Goal: Information Seeking & Learning: Learn about a topic

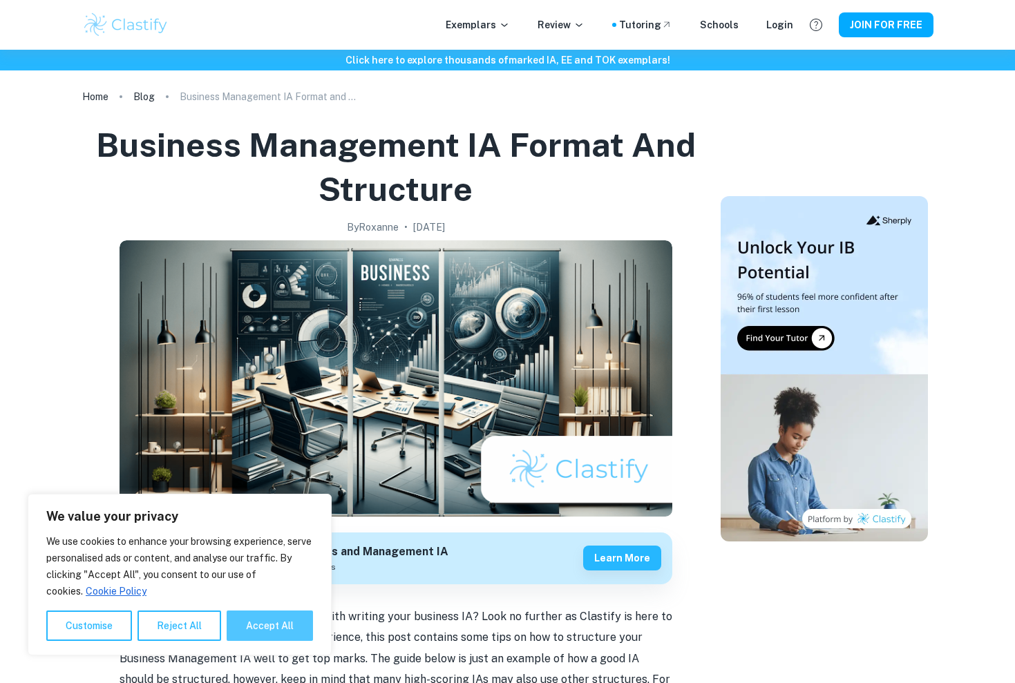
click at [288, 636] on button "Accept All" at bounding box center [270, 626] width 86 height 30
checkbox input "true"
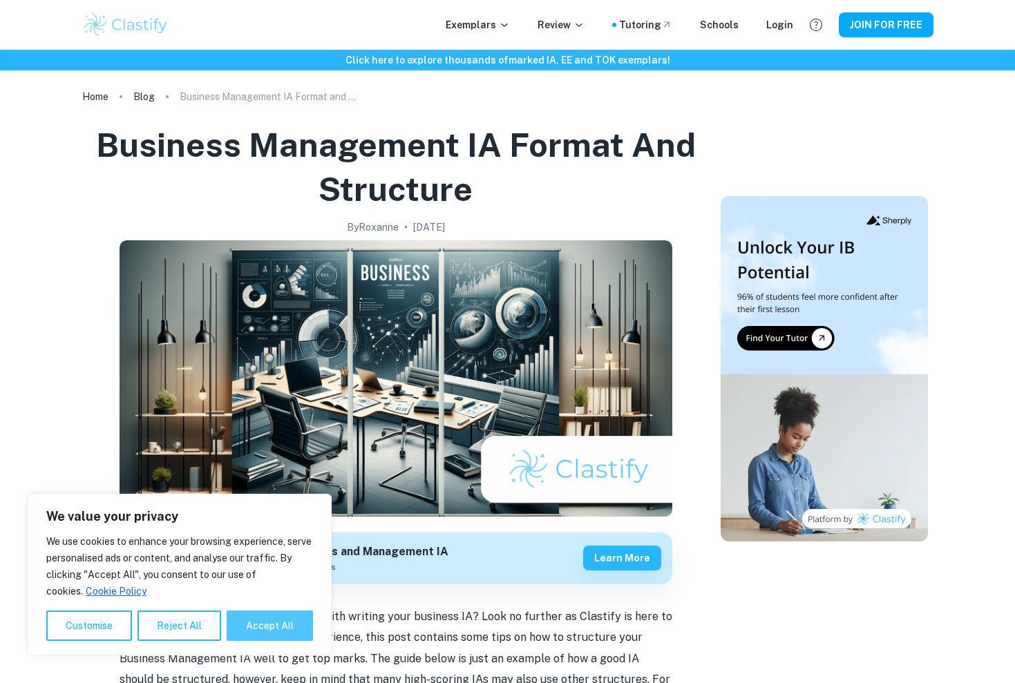
checkbox input "true"
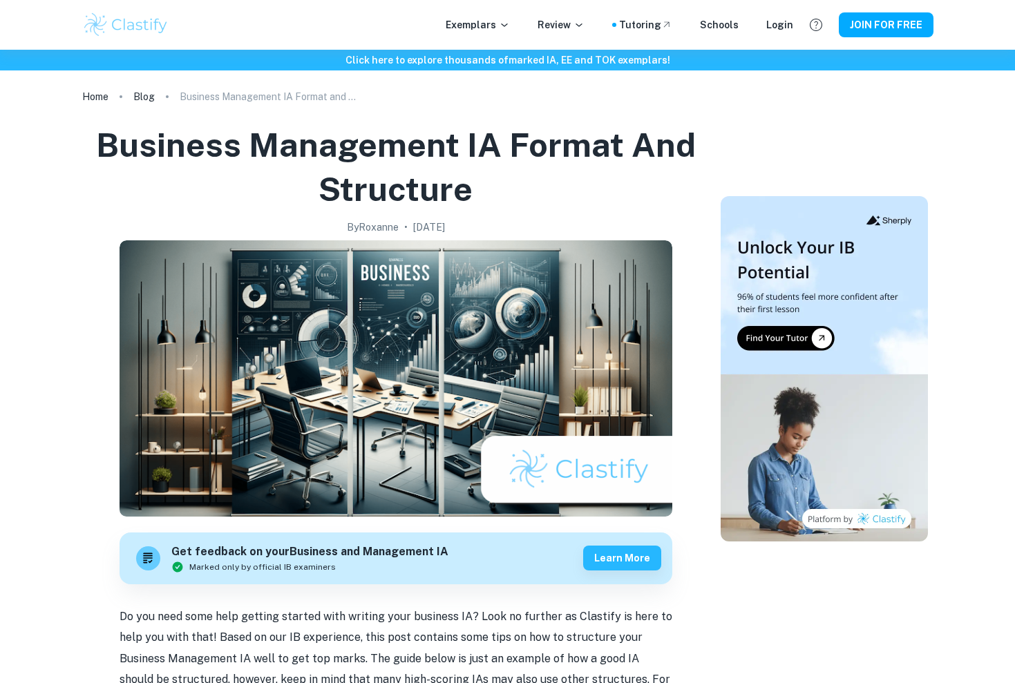
drag, startPoint x: 649, startPoint y: 160, endPoint x: 665, endPoint y: 89, distance: 72.4
click at [665, 89] on ol "Home Blog Business Management IA Format and Structure" at bounding box center [507, 96] width 851 height 19
click at [500, 28] on p "Exemplars" at bounding box center [478, 24] width 64 height 15
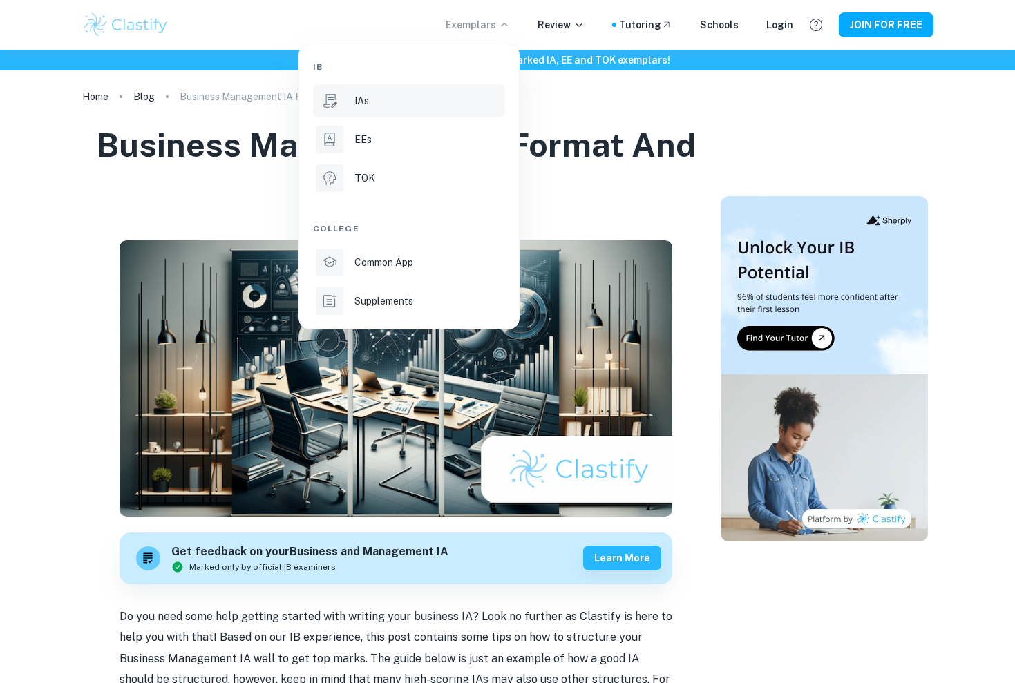
click at [413, 100] on div "IAs" at bounding box center [428, 100] width 148 height 15
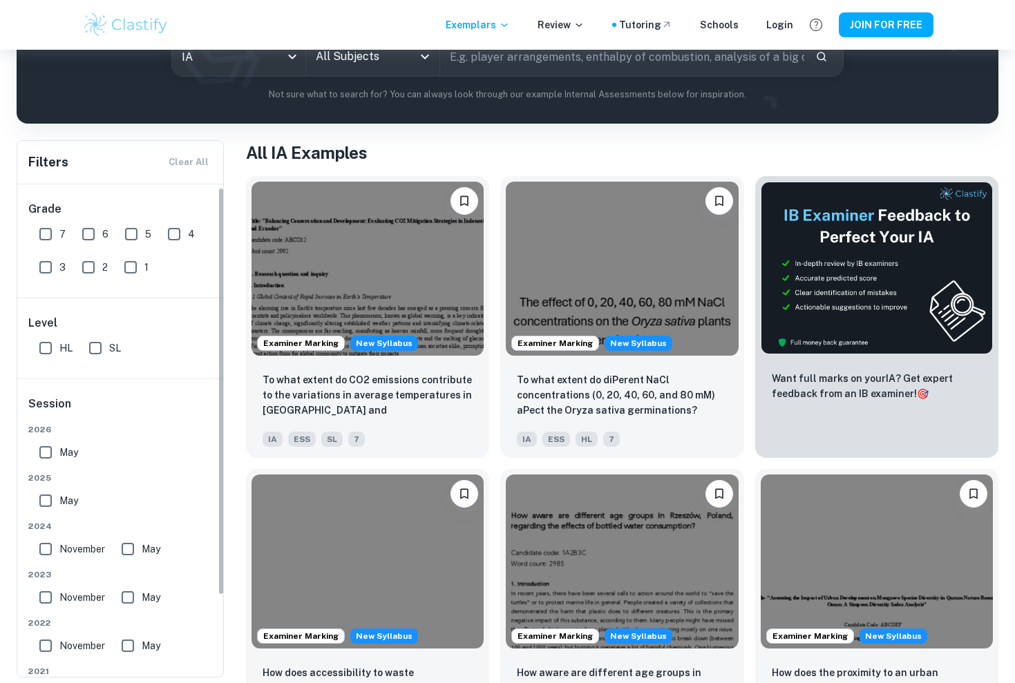
scroll to position [79, 0]
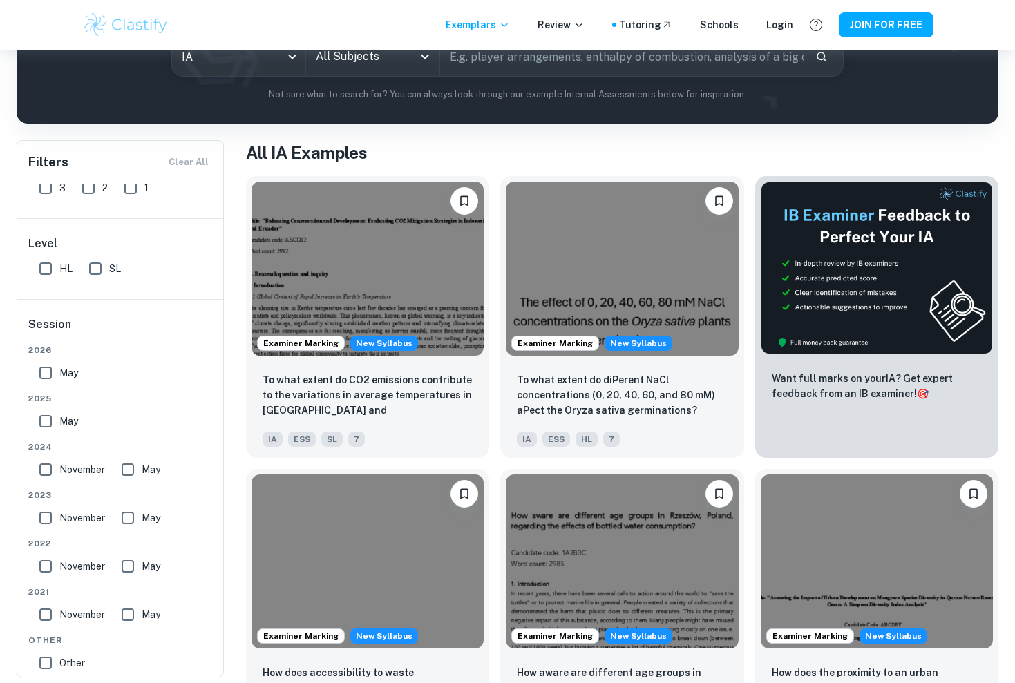
click at [46, 275] on input "HL" at bounding box center [46, 269] width 28 height 28
checkbox input "true"
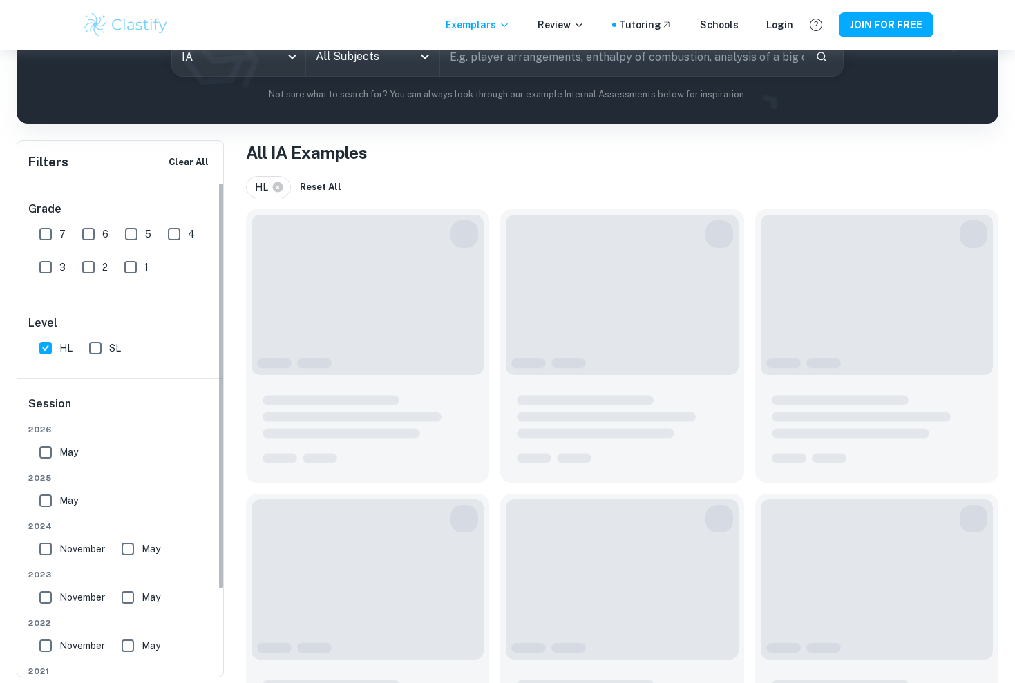
scroll to position [0, 0]
click at [48, 233] on input "7" at bounding box center [46, 234] width 28 height 28
checkbox input "true"
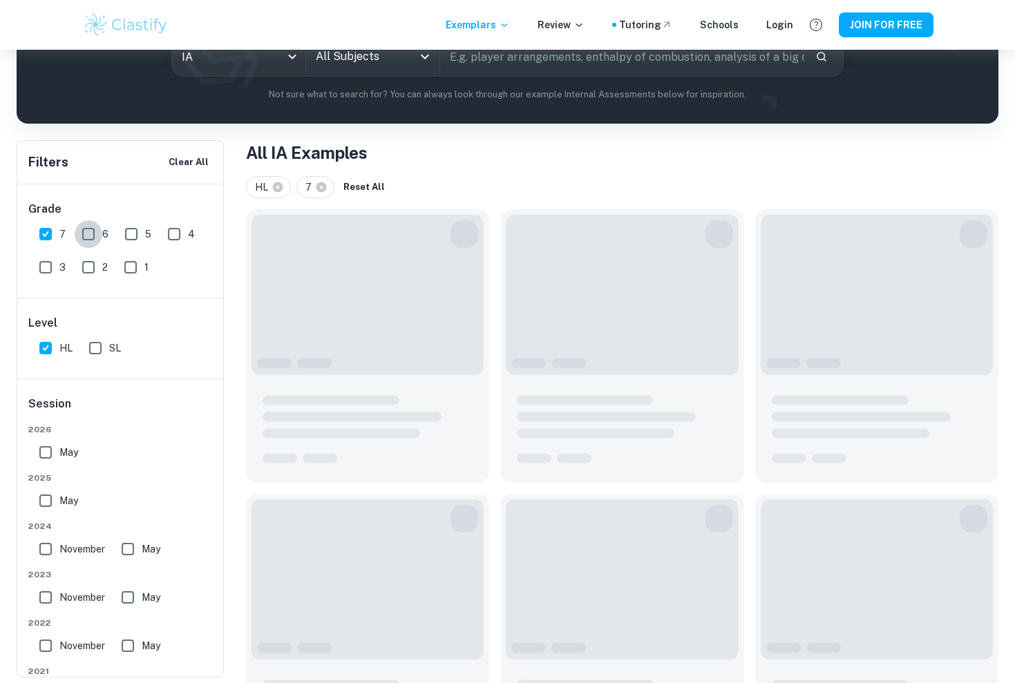
click at [91, 233] on input "6" at bounding box center [89, 234] width 28 height 28
checkbox input "true"
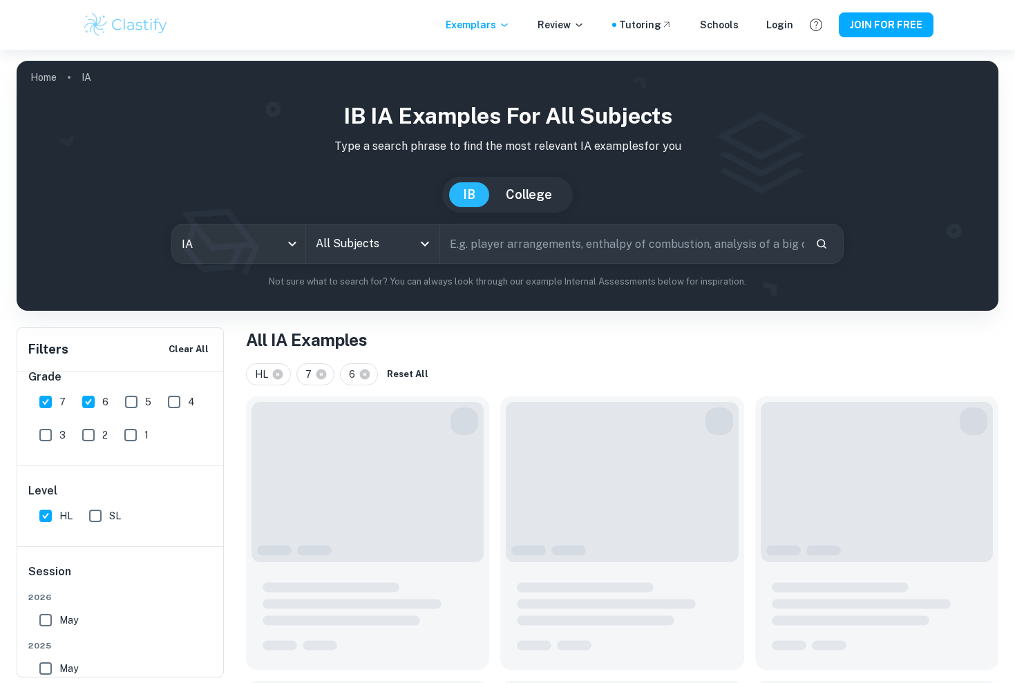
click at [419, 243] on icon "Open" at bounding box center [425, 244] width 17 height 17
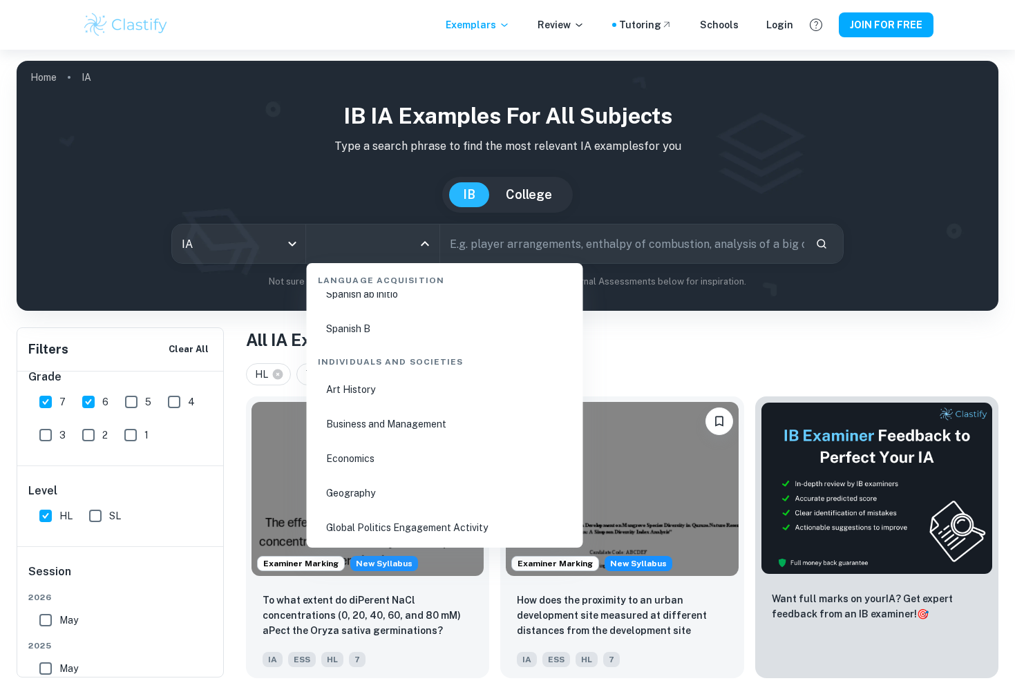
scroll to position [1615, 0]
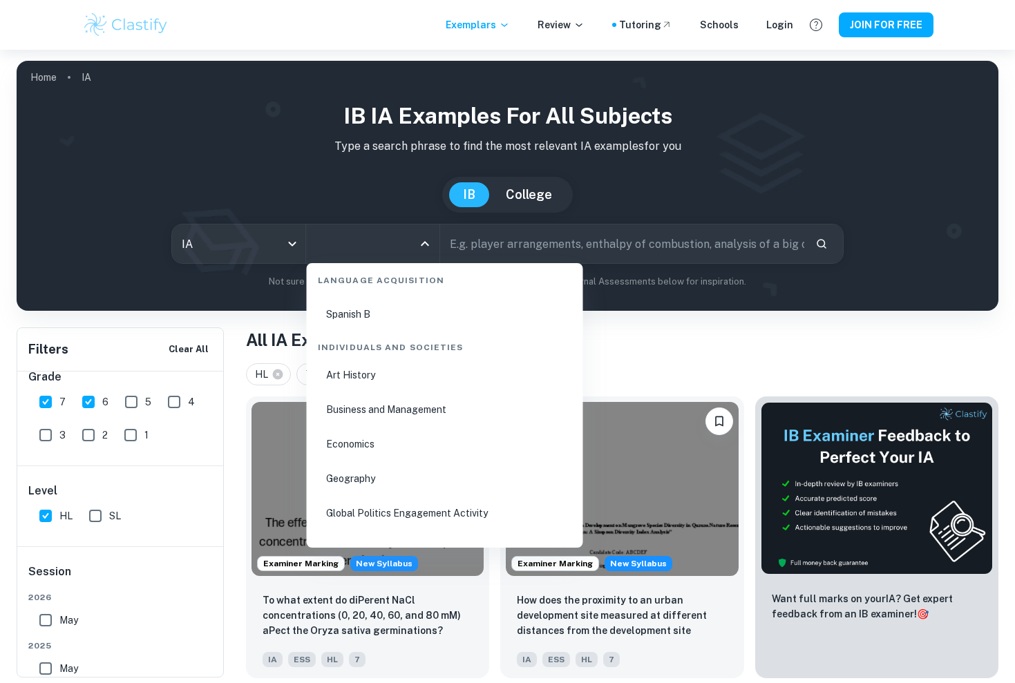
click at [387, 416] on li "Business and Management" at bounding box center [444, 410] width 265 height 32
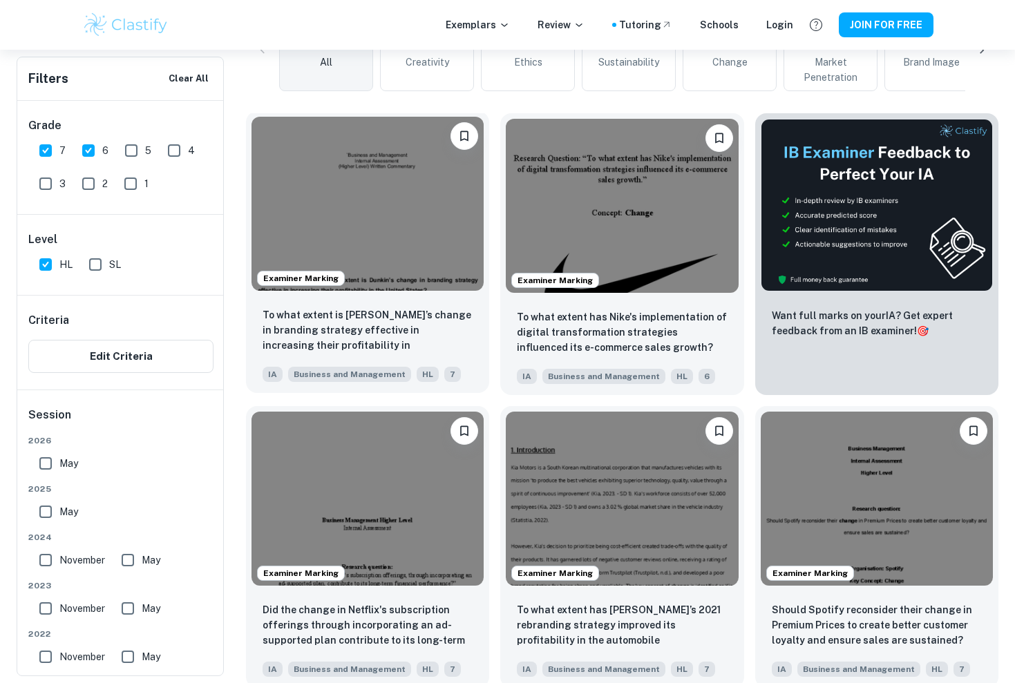
scroll to position [416, 0]
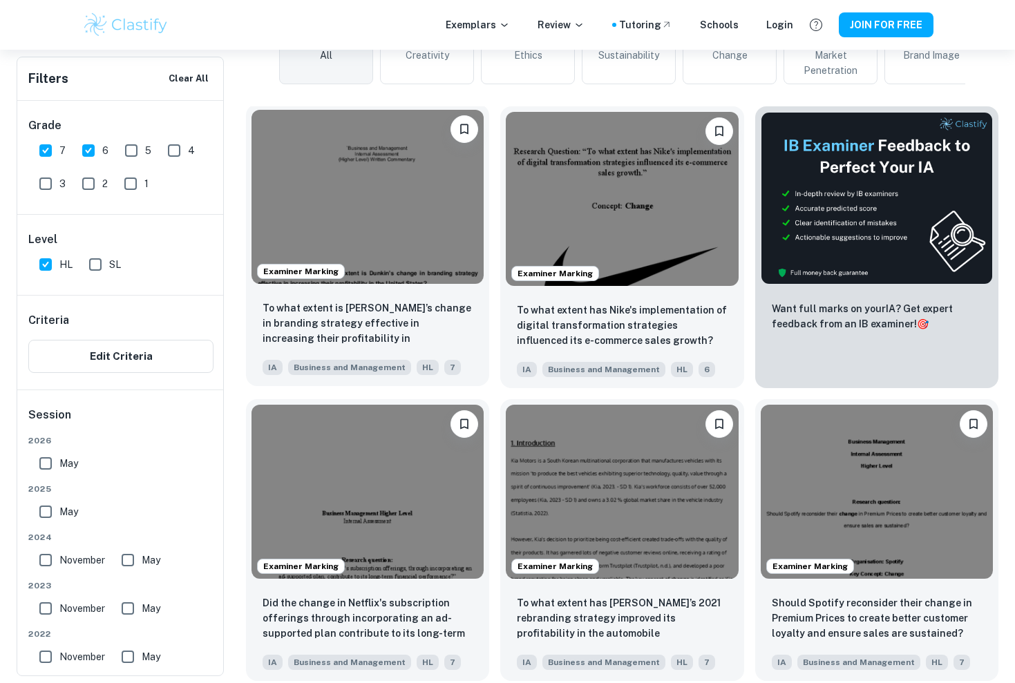
click at [412, 197] on img at bounding box center [368, 197] width 232 height 174
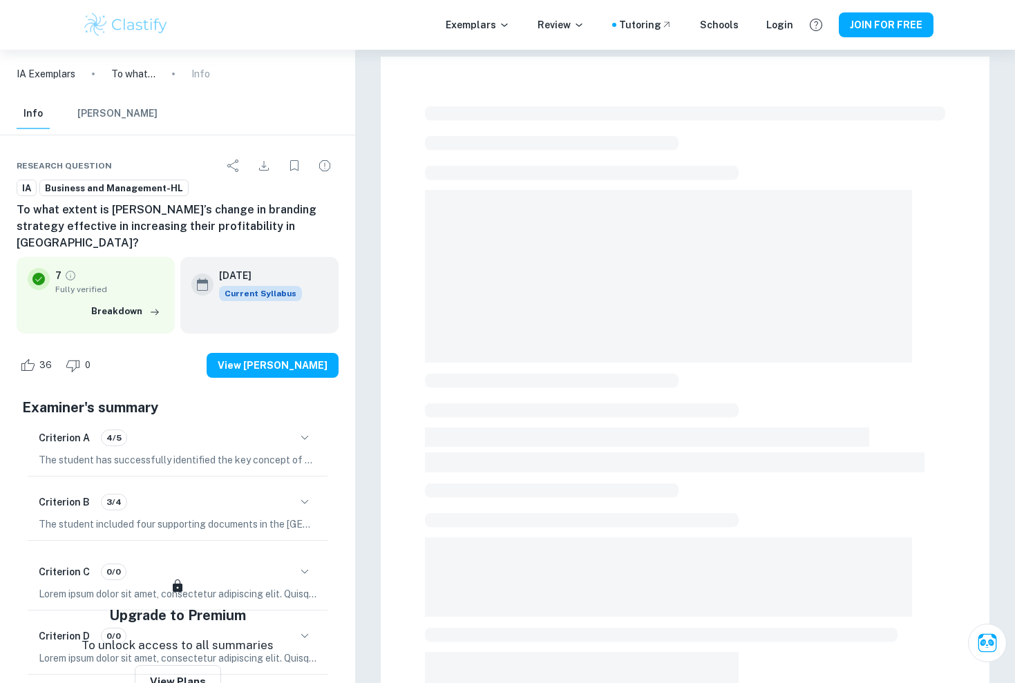
click at [299, 494] on icon "button" at bounding box center [304, 502] width 17 height 17
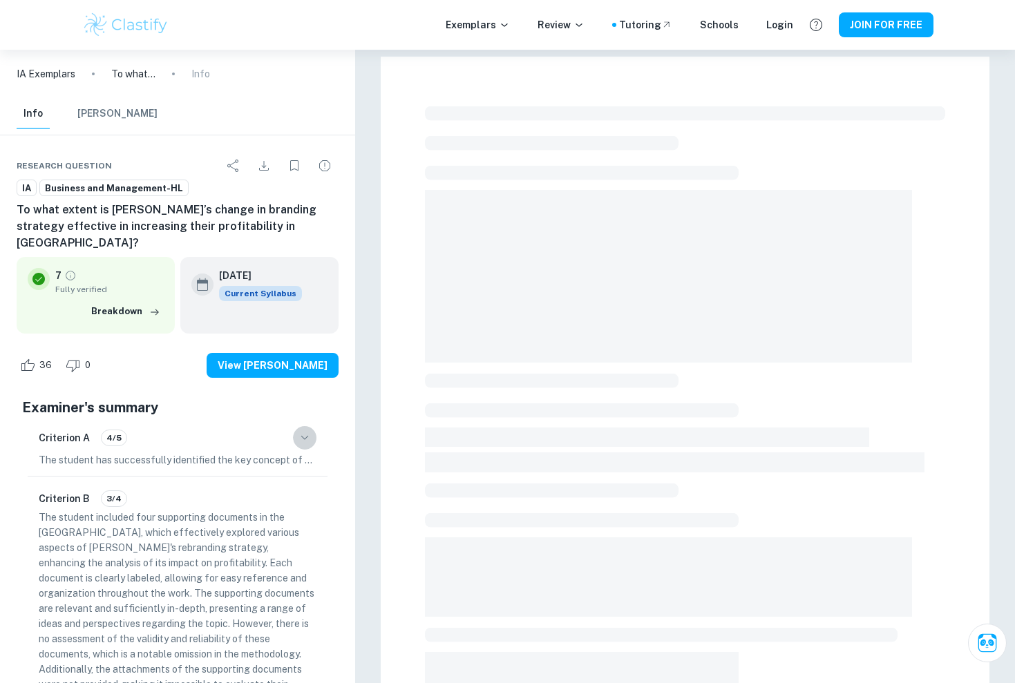
click at [299, 430] on icon "button" at bounding box center [304, 438] width 17 height 17
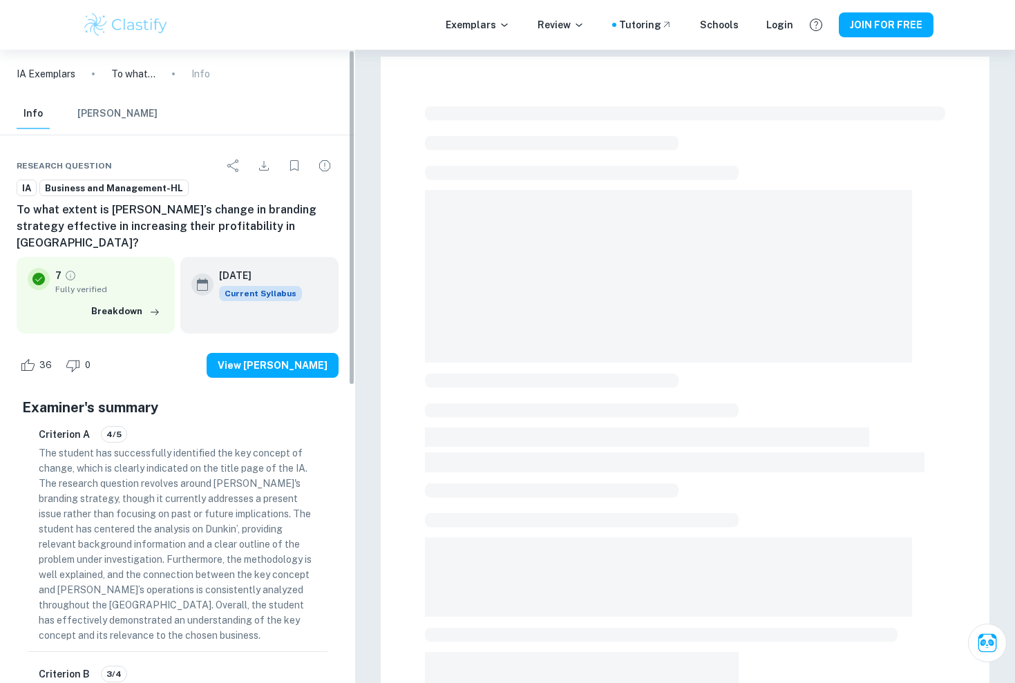
click at [299, 426] on div "Criterion A 4/5" at bounding box center [178, 434] width 278 height 17
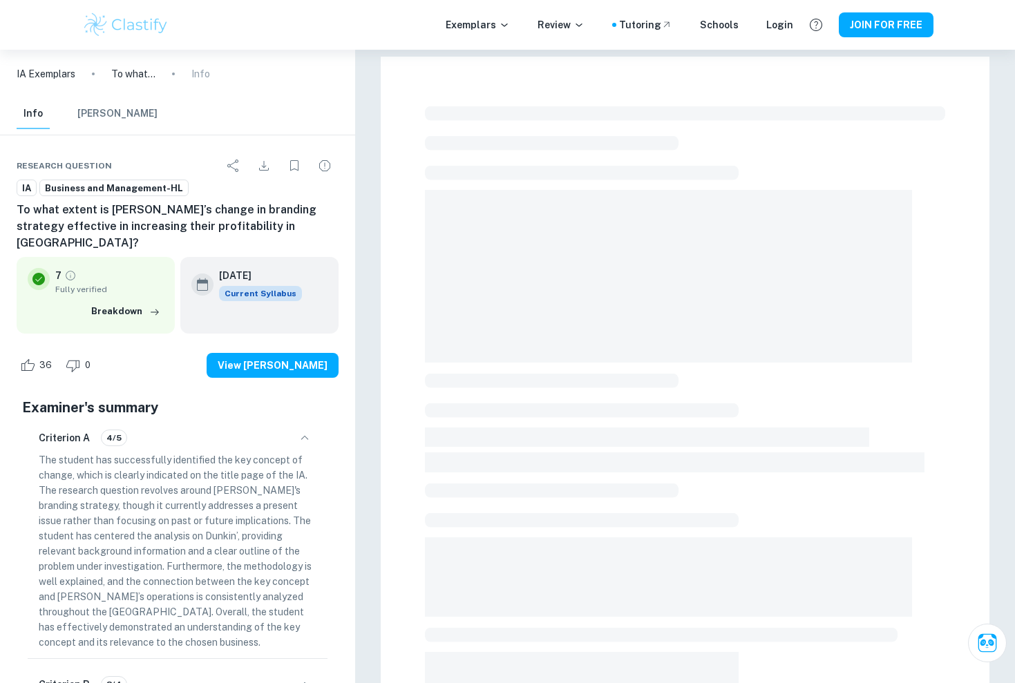
click at [302, 430] on icon "button" at bounding box center [304, 438] width 17 height 17
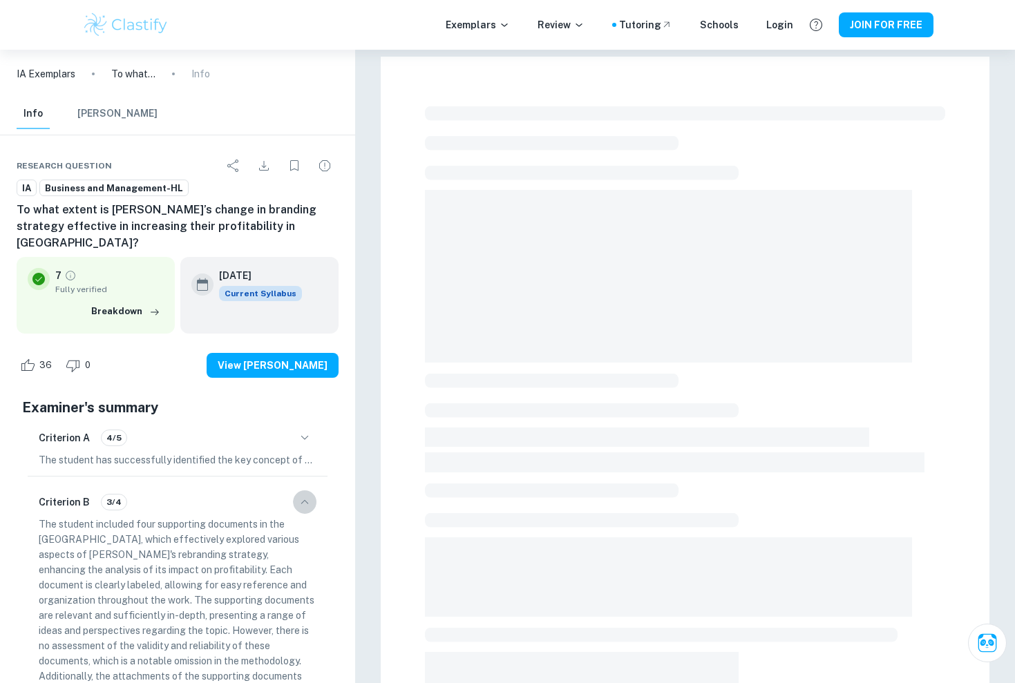
click at [307, 494] on icon "button" at bounding box center [304, 502] width 17 height 17
